Goal: Task Accomplishment & Management: Manage account settings

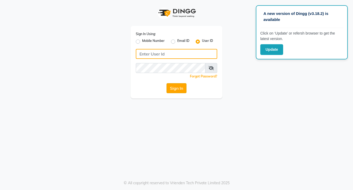
type input "galaxy"
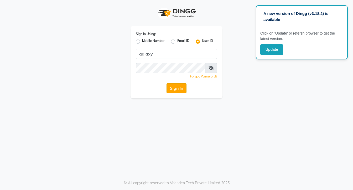
click at [171, 88] on button "Sign In" at bounding box center [176, 88] width 20 height 10
click at [179, 120] on div "A new version of Dingg (v3.18.2) is available Click on ‘Update’ or refersh brow…" at bounding box center [176, 95] width 353 height 190
click at [205, 77] on link "Forgot Password?" at bounding box center [203, 77] width 27 height 4
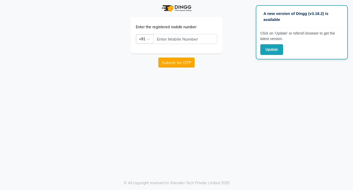
click at [177, 63] on button "Submit for OTP" at bounding box center [176, 63] width 36 height 10
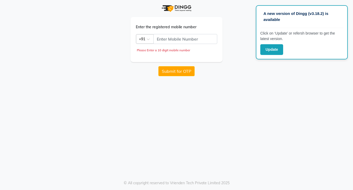
drag, startPoint x: 250, startPoint y: 81, endPoint x: 242, endPoint y: 81, distance: 7.9
click at [248, 81] on div "A new version of Dingg (v3.18.2) is available Click on ‘Update’ or refersh brow…" at bounding box center [176, 95] width 353 height 190
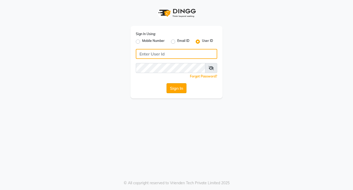
type input "galaxy"
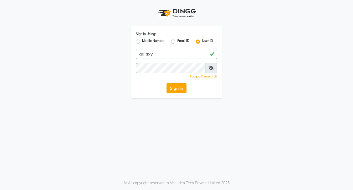
click at [181, 89] on button "Sign In" at bounding box center [176, 88] width 20 height 10
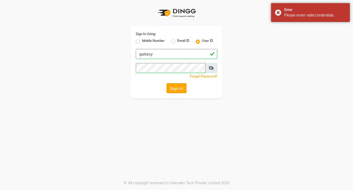
click at [178, 89] on button "Sign In" at bounding box center [176, 88] width 20 height 10
click at [279, 14] on div "Error Please enter valid credentials." at bounding box center [310, 12] width 79 height 19
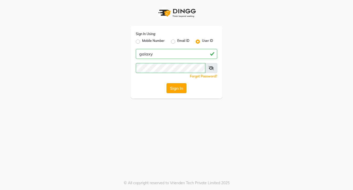
click at [181, 87] on button "Sign In" at bounding box center [176, 88] width 20 height 10
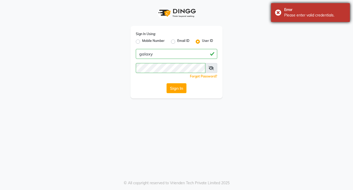
click at [279, 14] on div "Error Please enter valid credentials." at bounding box center [310, 12] width 79 height 19
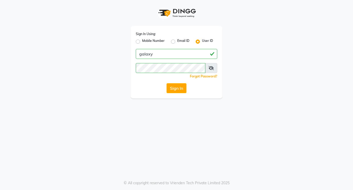
click at [182, 85] on button "Sign In" at bounding box center [176, 88] width 20 height 10
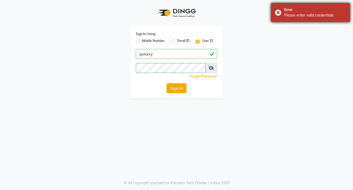
click at [279, 13] on div "Error Please enter valid credentials." at bounding box center [310, 12] width 79 height 19
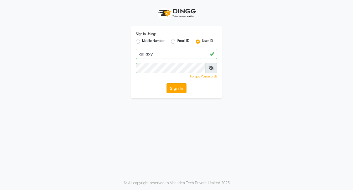
click at [176, 87] on button "Sign In" at bounding box center [176, 88] width 20 height 10
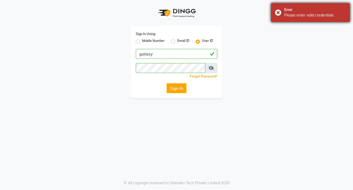
click at [276, 12] on div "Error Please enter valid credentials." at bounding box center [310, 12] width 79 height 19
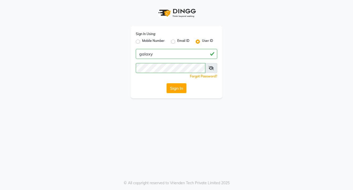
click at [180, 82] on div "Sign In Using: Mobile Number Email ID User ID galaxy Remember me Forgot Passwor…" at bounding box center [176, 62] width 92 height 73
click at [183, 88] on button "Sign In" at bounding box center [176, 88] width 20 height 10
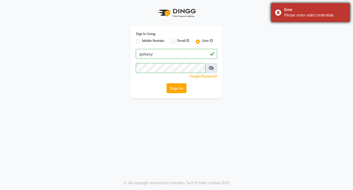
click at [276, 13] on div "Error Please enter valid credentials." at bounding box center [310, 12] width 79 height 19
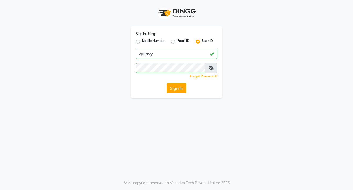
click at [174, 92] on button "Sign In" at bounding box center [176, 88] width 20 height 10
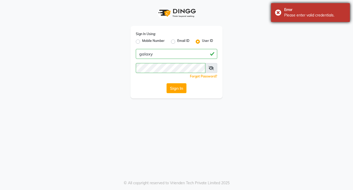
click at [279, 11] on div "Error Please enter valid credentials." at bounding box center [310, 12] width 79 height 19
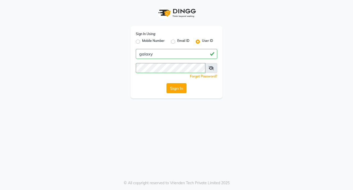
click at [175, 91] on button "Sign In" at bounding box center [176, 88] width 20 height 10
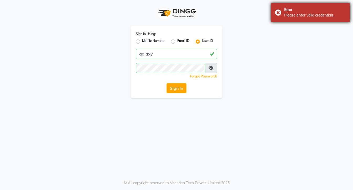
click at [275, 13] on div "Error Please enter valid credentials." at bounding box center [310, 12] width 79 height 19
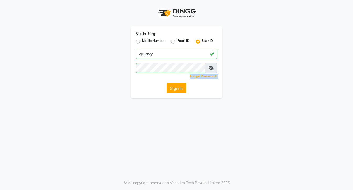
drag, startPoint x: 282, startPoint y: 73, endPoint x: 250, endPoint y: 130, distance: 65.6
click at [250, 130] on div "Sign In Using: Mobile Number Email ID User ID galaxy Remember me Forgot Passwor…" at bounding box center [176, 95] width 353 height 190
click at [298, 113] on div "Sign In Using: Mobile Number Email ID User ID galaxy Remember me Forgot Passwor…" at bounding box center [176, 95] width 353 height 190
click at [171, 93] on button "Sign In" at bounding box center [176, 88] width 20 height 10
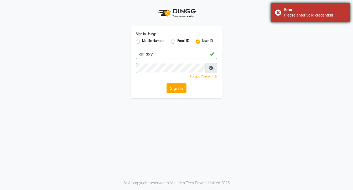
click at [276, 12] on div "Error Please enter valid credentials." at bounding box center [310, 12] width 79 height 19
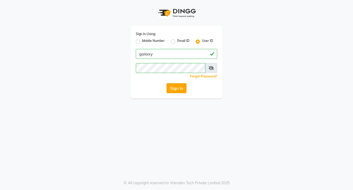
click at [175, 86] on button "Sign In" at bounding box center [176, 88] width 20 height 10
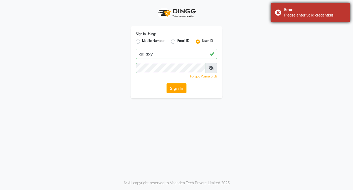
click at [277, 12] on div "Error Please enter valid credentials." at bounding box center [310, 12] width 79 height 19
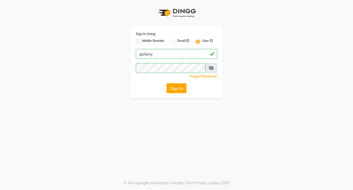
drag, startPoint x: 170, startPoint y: 88, endPoint x: 174, endPoint y: 89, distance: 3.9
click at [171, 88] on button "Sign In" at bounding box center [176, 88] width 20 height 10
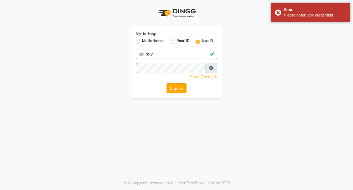
click at [174, 89] on button "Sign In" at bounding box center [176, 88] width 20 height 10
click at [175, 88] on button "Sign In" at bounding box center [176, 88] width 20 height 10
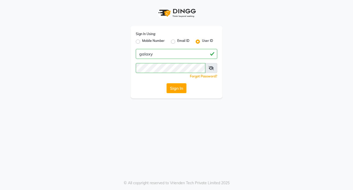
click at [213, 70] on icon at bounding box center [210, 68] width 5 height 4
click at [181, 91] on button "Sign In" at bounding box center [176, 88] width 20 height 10
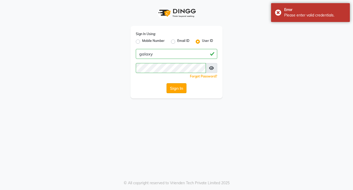
click at [181, 90] on button "Sign In" at bounding box center [176, 88] width 20 height 10
click at [176, 88] on button "Sign In" at bounding box center [176, 88] width 20 height 10
click at [176, 88] on div "Sign In" at bounding box center [176, 88] width 81 height 10
click at [176, 88] on button "Sign In" at bounding box center [176, 88] width 20 height 10
click at [277, 13] on div "Error Please enter valid credentials." at bounding box center [310, 12] width 79 height 19
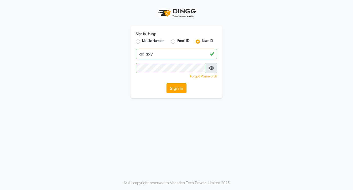
click at [179, 87] on button "Sign In" at bounding box center [176, 88] width 20 height 10
click at [203, 76] on link "Forgot Password?" at bounding box center [203, 77] width 27 height 4
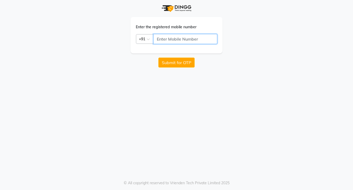
click at [167, 39] on input "text" at bounding box center [185, 39] width 64 height 10
type input "9300634808"
click at [169, 63] on button "Submit for OTP" at bounding box center [176, 63] width 36 height 10
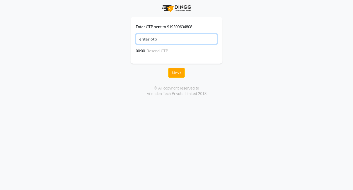
click at [162, 39] on input "text" at bounding box center [176, 39] width 81 height 10
type input "3771"
click at [174, 75] on button "Next" at bounding box center [176, 73] width 16 height 10
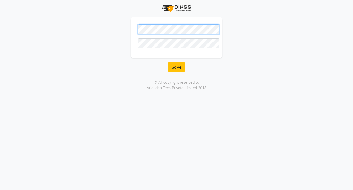
click at [168, 62] on button "Save" at bounding box center [176, 67] width 17 height 10
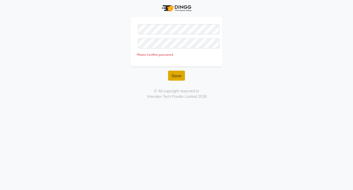
click at [175, 75] on button "Save" at bounding box center [176, 76] width 17 height 10
click at [177, 77] on button "Save" at bounding box center [176, 76] width 17 height 10
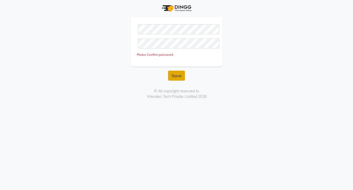
click at [177, 77] on button "Save" at bounding box center [176, 76] width 17 height 10
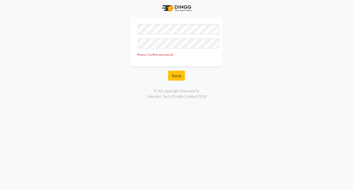
click at [159, 56] on div "Please Confirm password" at bounding box center [176, 55] width 79 height 4
click at [174, 74] on button "Save" at bounding box center [176, 76] width 17 height 10
click at [174, 75] on button "Save" at bounding box center [176, 76] width 17 height 10
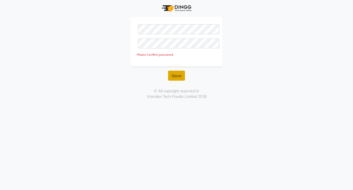
click at [174, 75] on button "Save" at bounding box center [176, 76] width 17 height 10
drag, startPoint x: 172, startPoint y: 80, endPoint x: 177, endPoint y: 76, distance: 7.1
click at [176, 77] on button "Save" at bounding box center [176, 76] width 17 height 10
click at [178, 75] on button "Save" at bounding box center [176, 76] width 17 height 10
click at [157, 56] on div "Please Confirm password" at bounding box center [176, 55] width 79 height 4
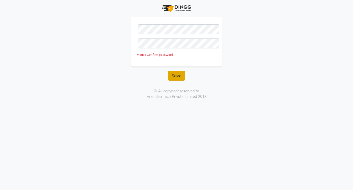
click at [172, 73] on button "Save" at bounding box center [176, 76] width 17 height 10
click at [177, 80] on button "Save" at bounding box center [176, 76] width 17 height 10
click at [177, 78] on button "Save" at bounding box center [176, 76] width 17 height 10
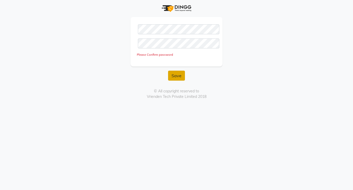
click at [177, 77] on button "Save" at bounding box center [176, 76] width 17 height 10
drag, startPoint x: 209, startPoint y: 37, endPoint x: 168, endPoint y: 23, distance: 43.2
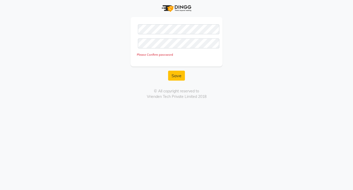
click at [168, 23] on div "Please Confirm password" at bounding box center [176, 42] width 92 height 50
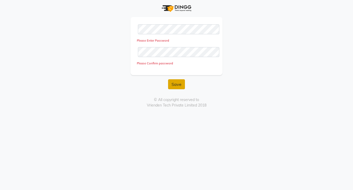
click at [174, 83] on button "Save" at bounding box center [176, 85] width 17 height 10
click at [175, 83] on button "Save" at bounding box center [176, 85] width 17 height 10
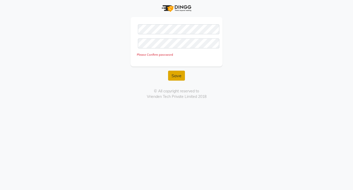
click at [174, 73] on button "Save" at bounding box center [176, 76] width 17 height 10
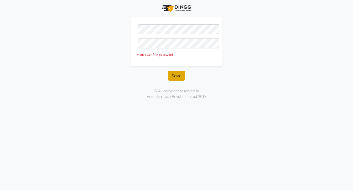
click at [174, 73] on button "Save" at bounding box center [176, 76] width 17 height 10
click at [175, 74] on button "Save" at bounding box center [176, 76] width 17 height 10
click at [175, 76] on button "Save" at bounding box center [176, 76] width 17 height 10
drag, startPoint x: 172, startPoint y: 68, endPoint x: 163, endPoint y: 55, distance: 16.3
click at [163, 55] on div "Please Confirm password" at bounding box center [176, 55] width 79 height 4
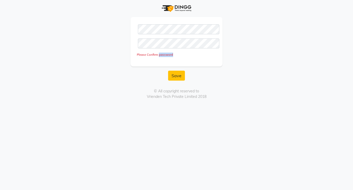
click at [163, 55] on div "Please Confirm password" at bounding box center [176, 55] width 79 height 4
click at [165, 55] on div "Please Confirm password" at bounding box center [176, 55] width 79 height 4
click at [174, 77] on button "Save" at bounding box center [176, 76] width 17 height 10
drag, startPoint x: 172, startPoint y: 126, endPoint x: 179, endPoint y: 126, distance: 7.4
click at [179, 126] on div "Please Confirm password Save © All copyright reserved to Vrienden Tech Private …" at bounding box center [176, 95] width 353 height 190
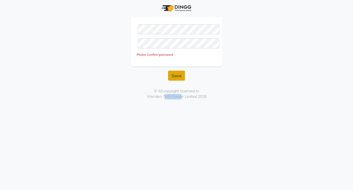
click at [171, 71] on button "Save" at bounding box center [176, 76] width 17 height 10
drag, startPoint x: 177, startPoint y: 92, endPoint x: 181, endPoint y: 80, distance: 13.7
click at [179, 86] on div "Please Confirm password Save © All copyright reserved to Vrienden Tech Private …" at bounding box center [176, 50] width 299 height 100
click at [180, 73] on button "Save" at bounding box center [176, 76] width 17 height 10
click at [179, 73] on button "Save" at bounding box center [176, 76] width 17 height 10
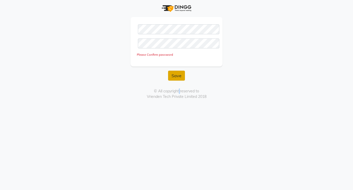
click at [178, 73] on button "Save" at bounding box center [176, 76] width 17 height 10
